Goal: Check status: Check status

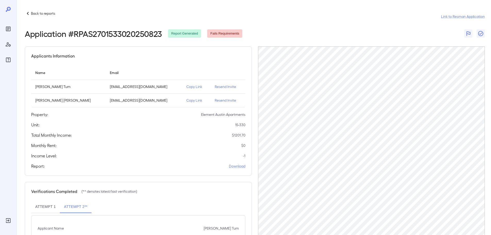
scroll to position [38, 0]
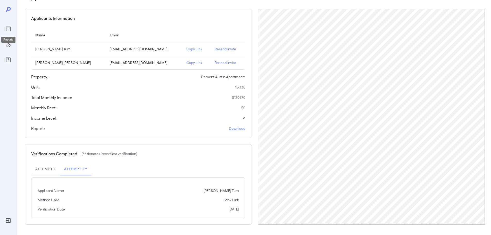
click at [10, 31] on icon "Reports" at bounding box center [8, 29] width 5 height 5
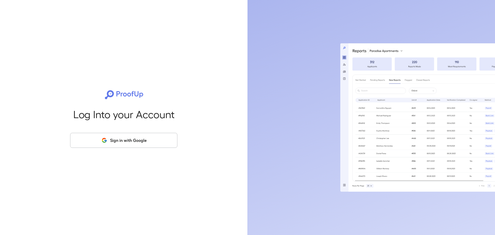
click at [144, 145] on button "Sign in with Google" at bounding box center [123, 140] width 107 height 15
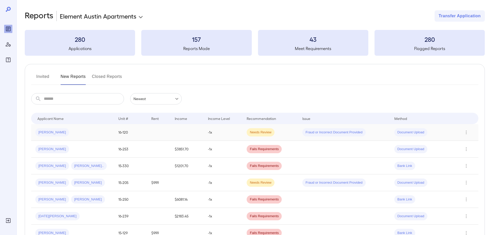
click at [90, 132] on div "Juan A..." at bounding box center [72, 132] width 75 height 8
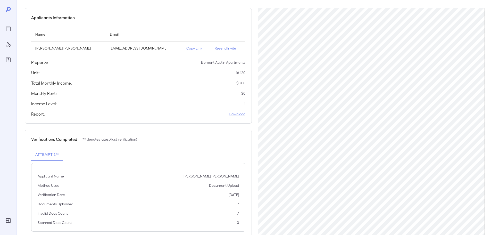
scroll to position [26, 0]
